Goal: Register for event/course

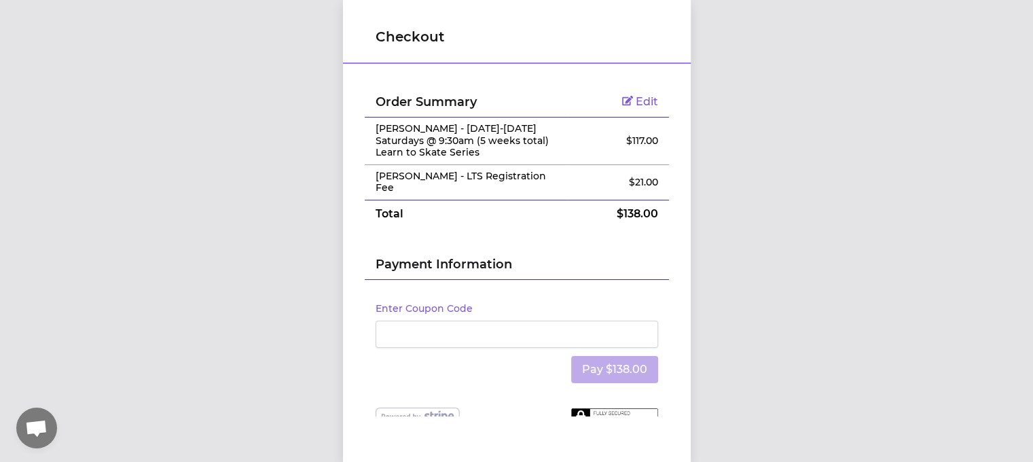
scroll to position [20, 0]
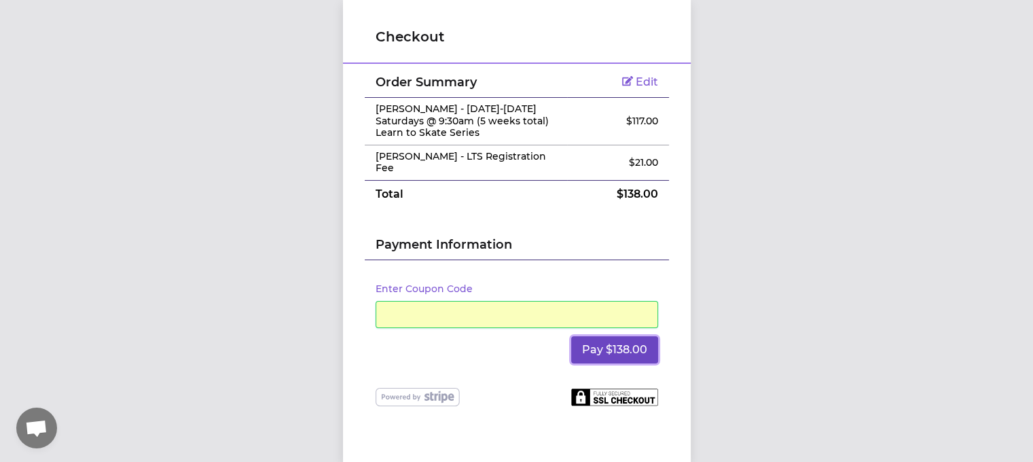
click at [604, 341] on button "Pay $138.00" at bounding box center [614, 349] width 87 height 27
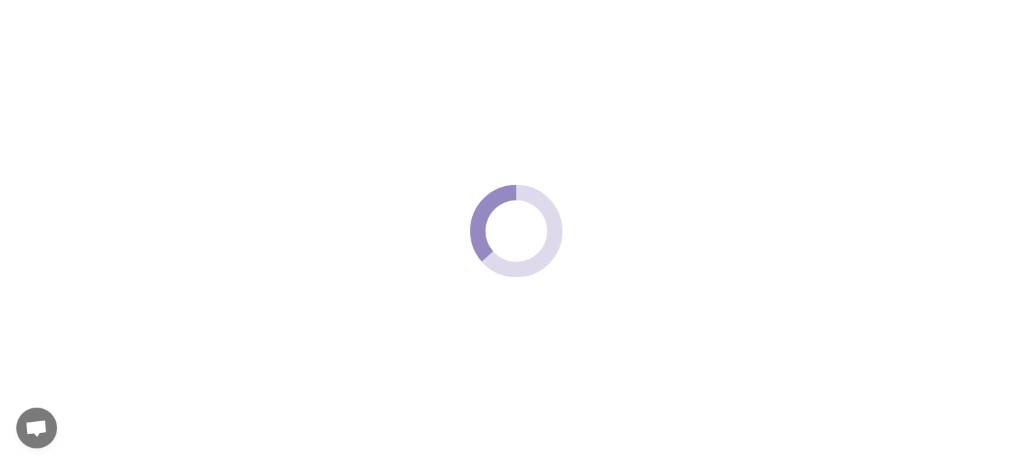
scroll to position [0, 0]
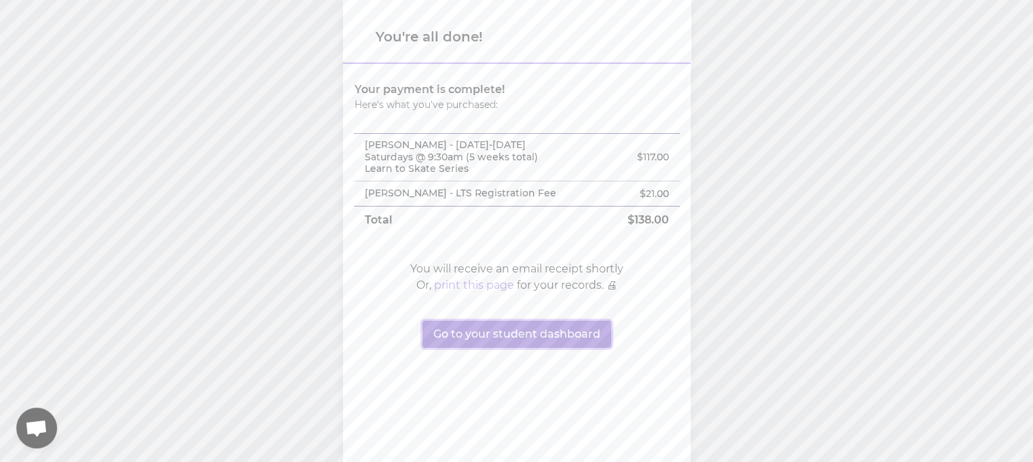
click at [500, 344] on button "Go to your student dashboard" at bounding box center [516, 333] width 189 height 27
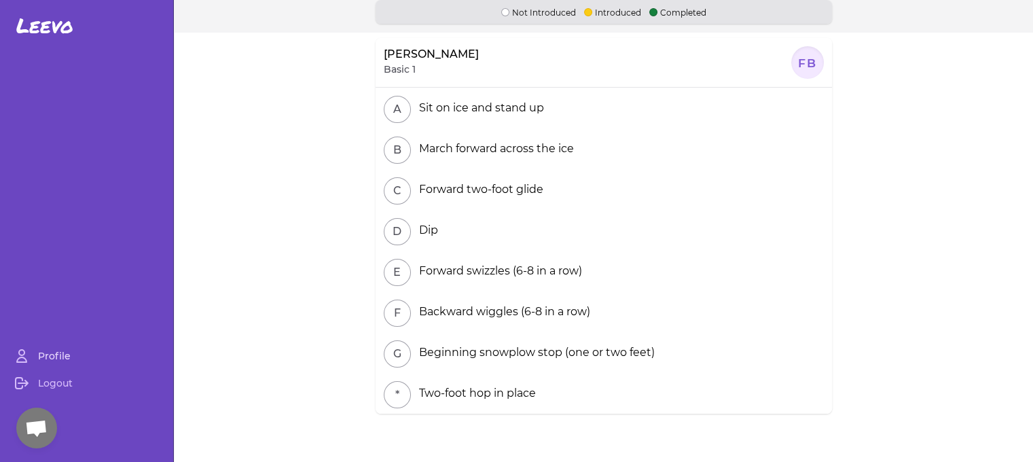
click at [64, 367] on link "Profile" at bounding box center [86, 355] width 162 height 27
